Goal: Navigation & Orientation: Find specific page/section

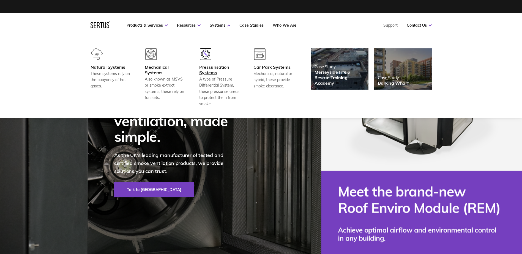
click at [210, 71] on div "Pressurisation Systems" at bounding box center [219, 69] width 41 height 11
